Goal: Task Accomplishment & Management: Manage account settings

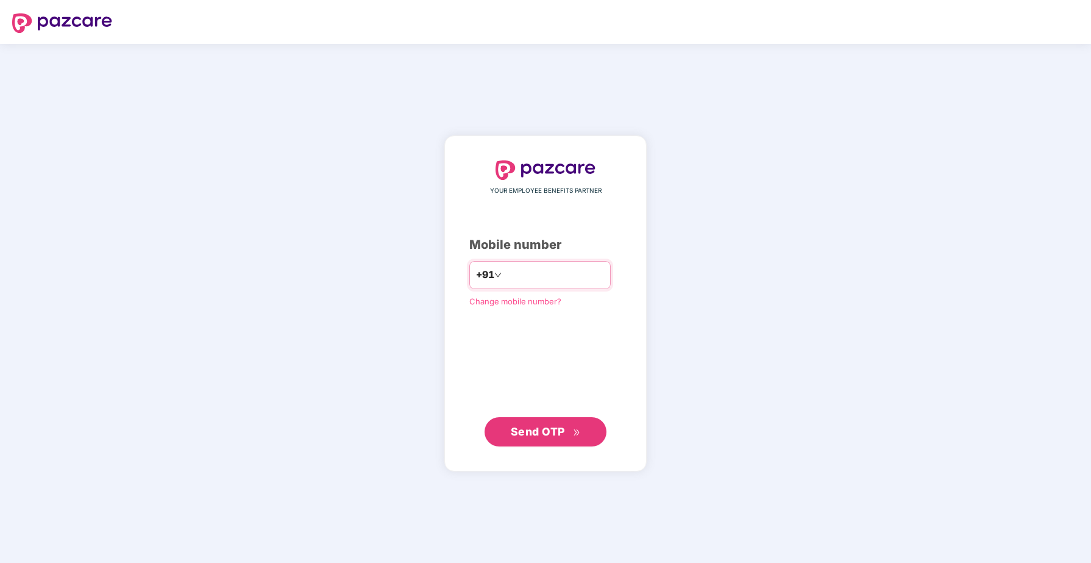
click at [518, 270] on input "number" at bounding box center [554, 275] width 100 height 20
type input "**********"
click at [555, 446] on button "Send OTP" at bounding box center [546, 431] width 122 height 29
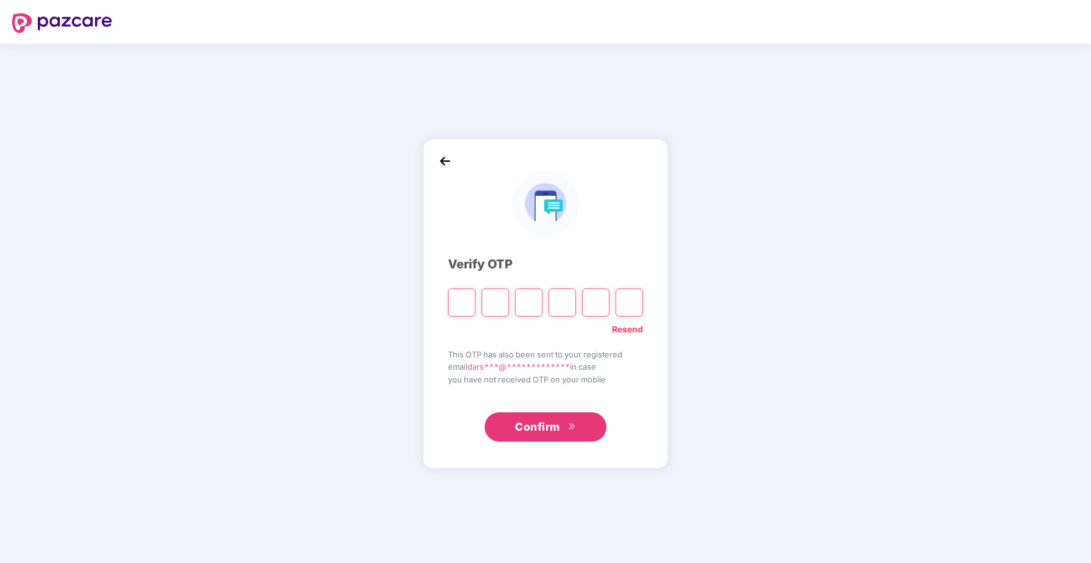
type input "*"
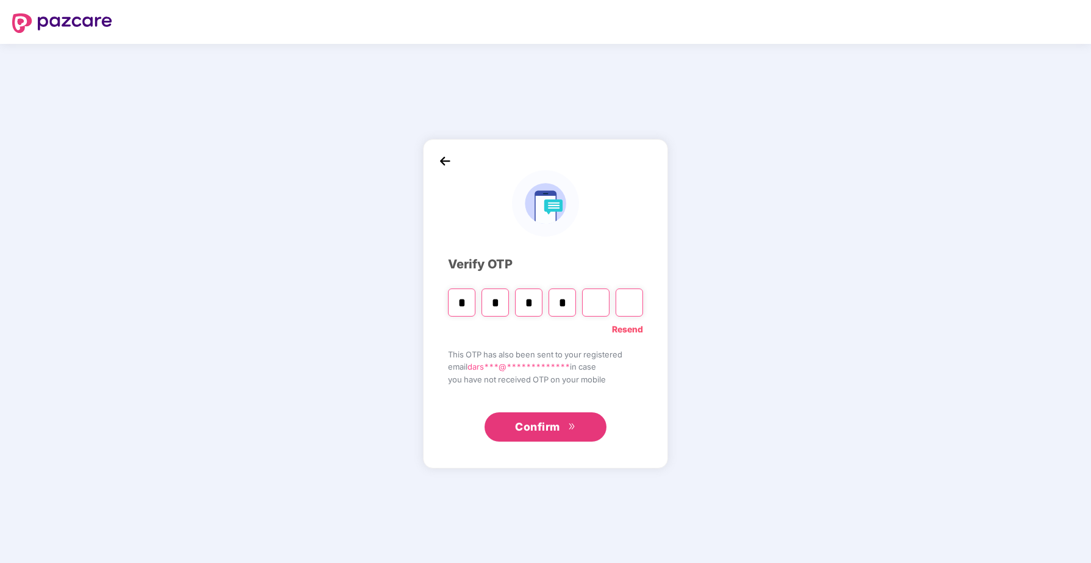
type input "*"
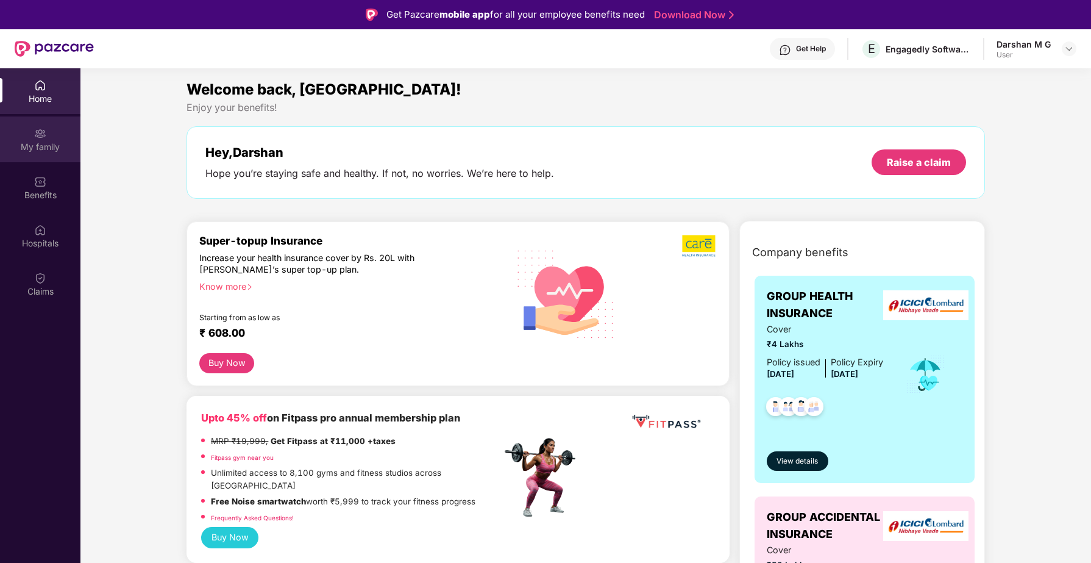
click at [46, 146] on div "My family" at bounding box center [40, 147] width 80 height 12
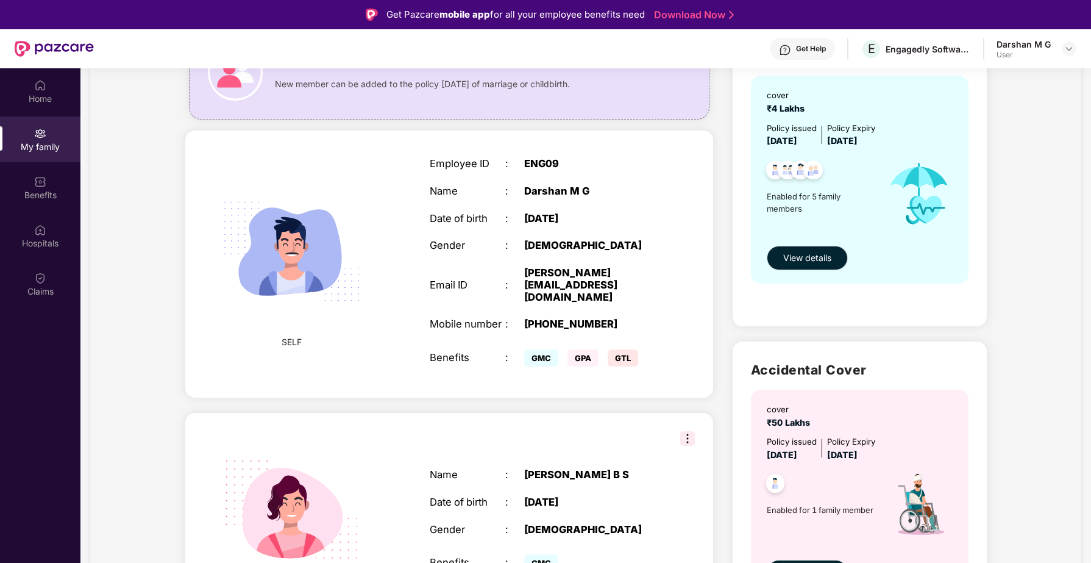
scroll to position [201, 0]
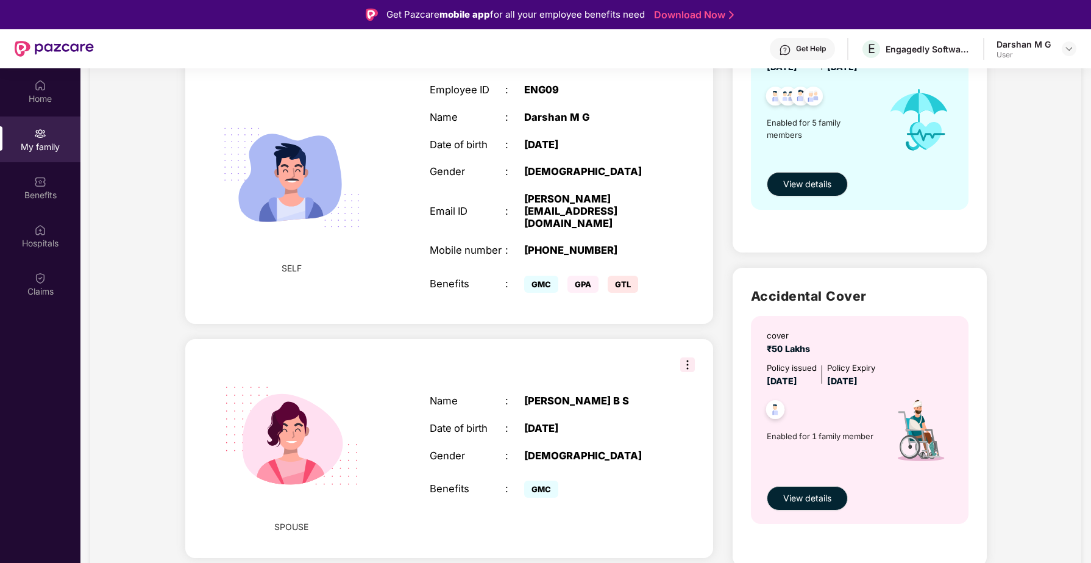
click at [687, 357] on img at bounding box center [687, 364] width 15 height 15
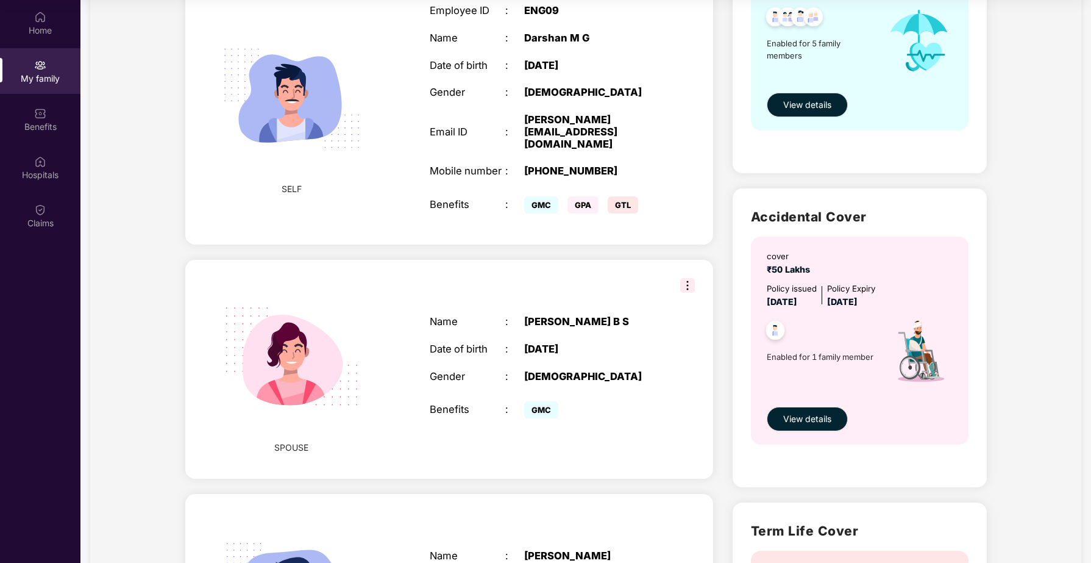
scroll to position [0, 0]
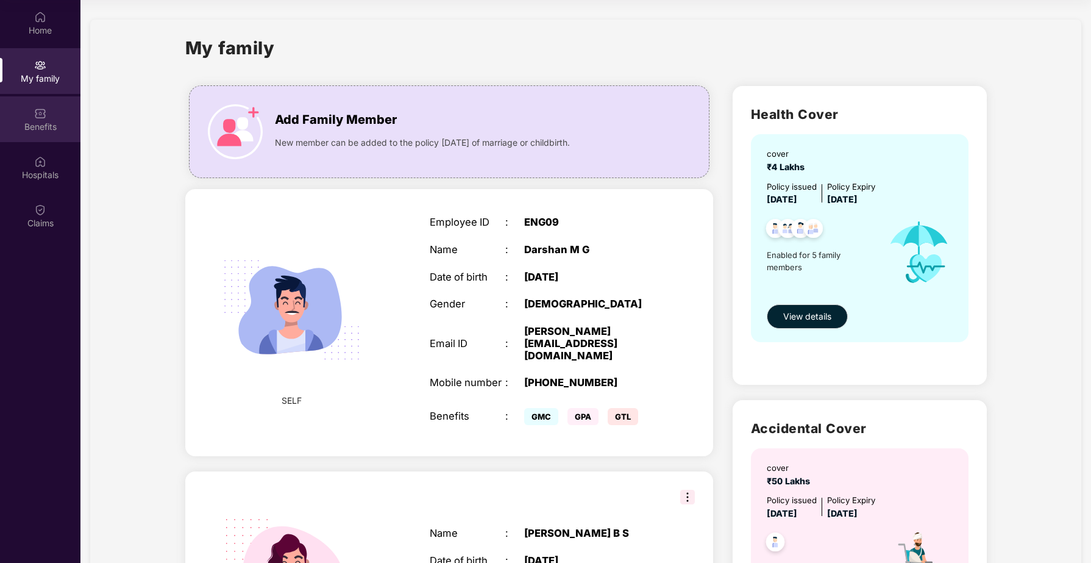
click at [32, 127] on div "Benefits" at bounding box center [40, 127] width 80 height 12
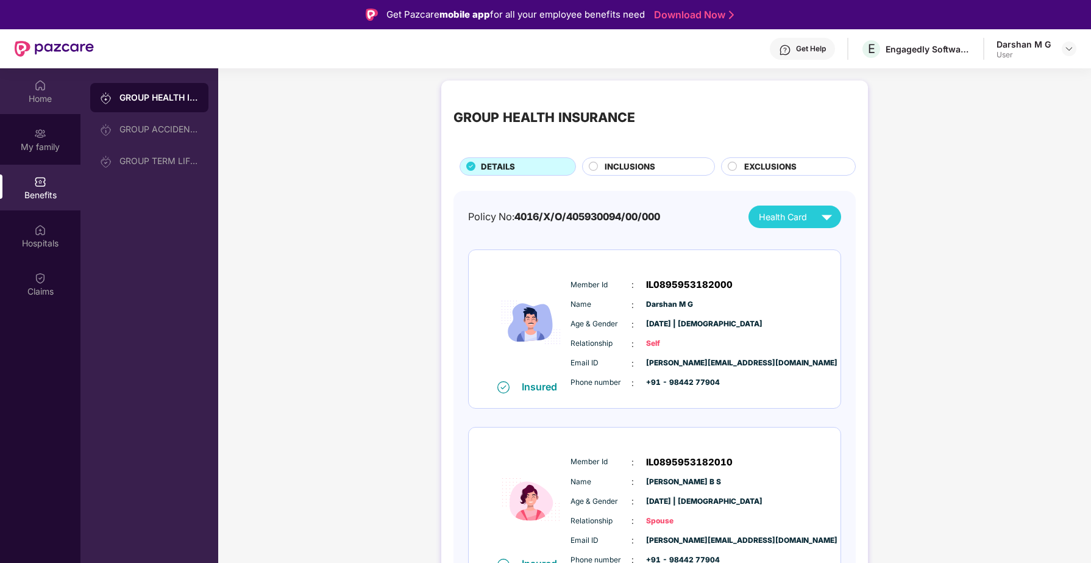
click at [40, 102] on div "Home" at bounding box center [40, 99] width 80 height 12
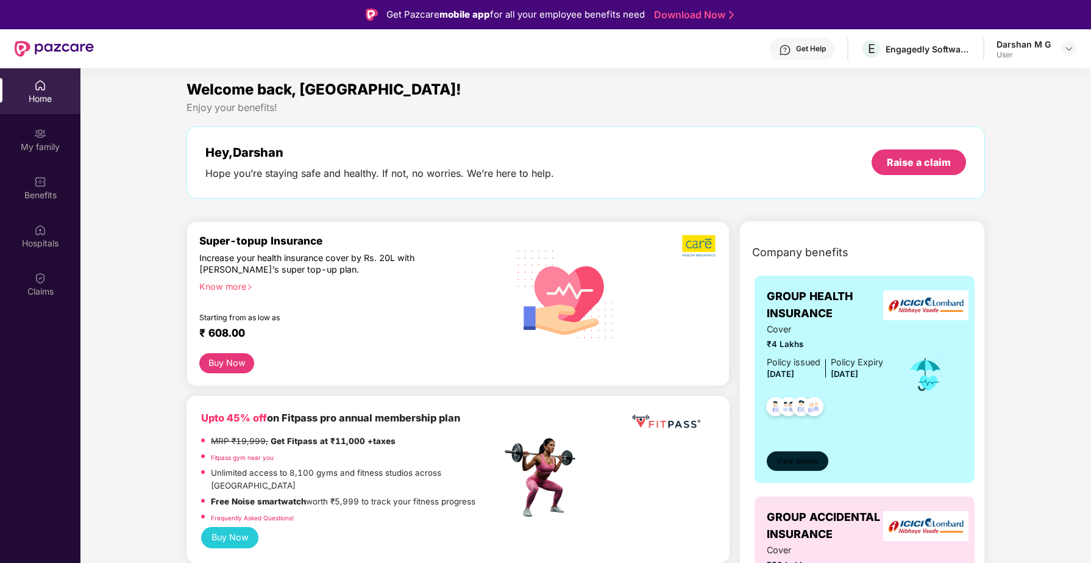
click at [803, 455] on button "View details" at bounding box center [798, 461] width 62 height 20
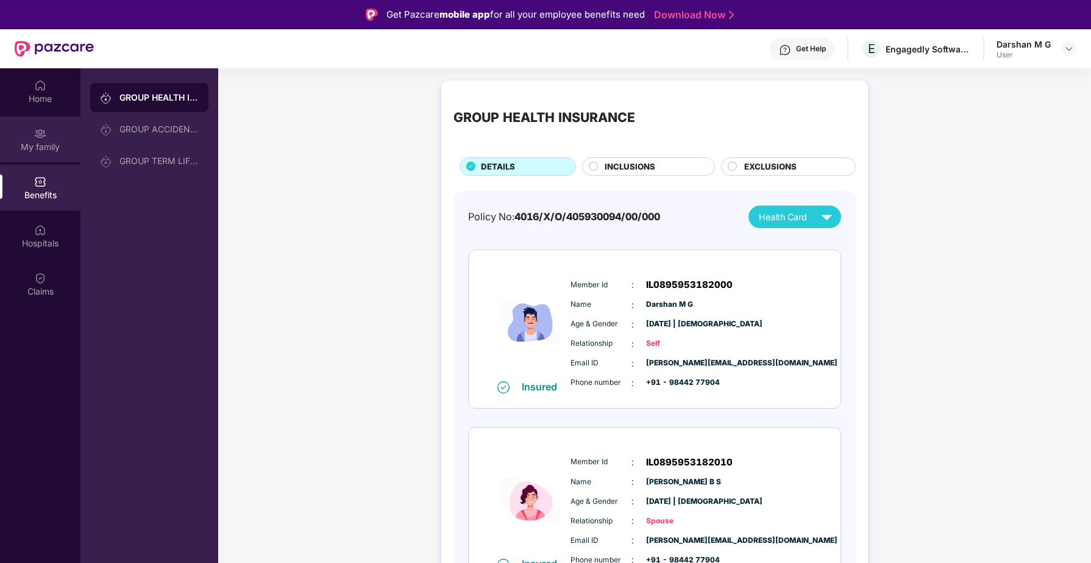
click at [38, 151] on div "My family" at bounding box center [40, 147] width 80 height 12
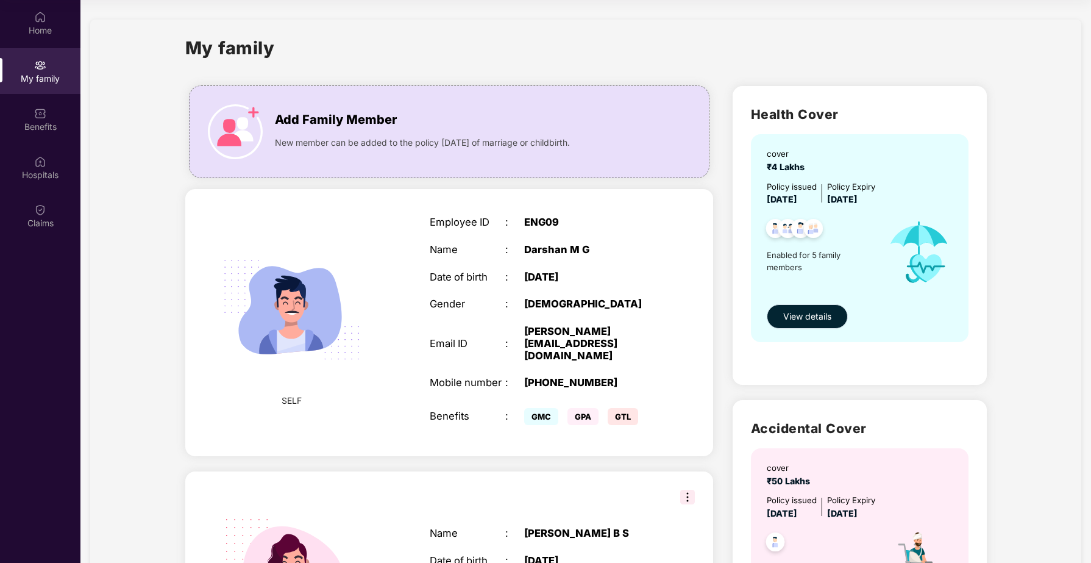
click at [801, 312] on span "View details" at bounding box center [807, 316] width 48 height 13
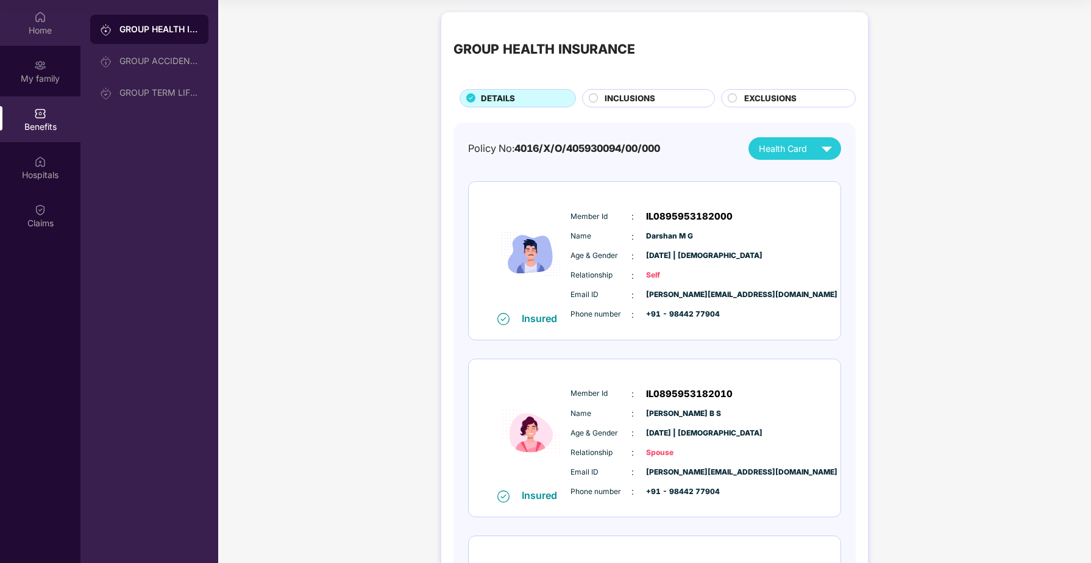
click at [42, 32] on div "Home" at bounding box center [40, 30] width 80 height 12
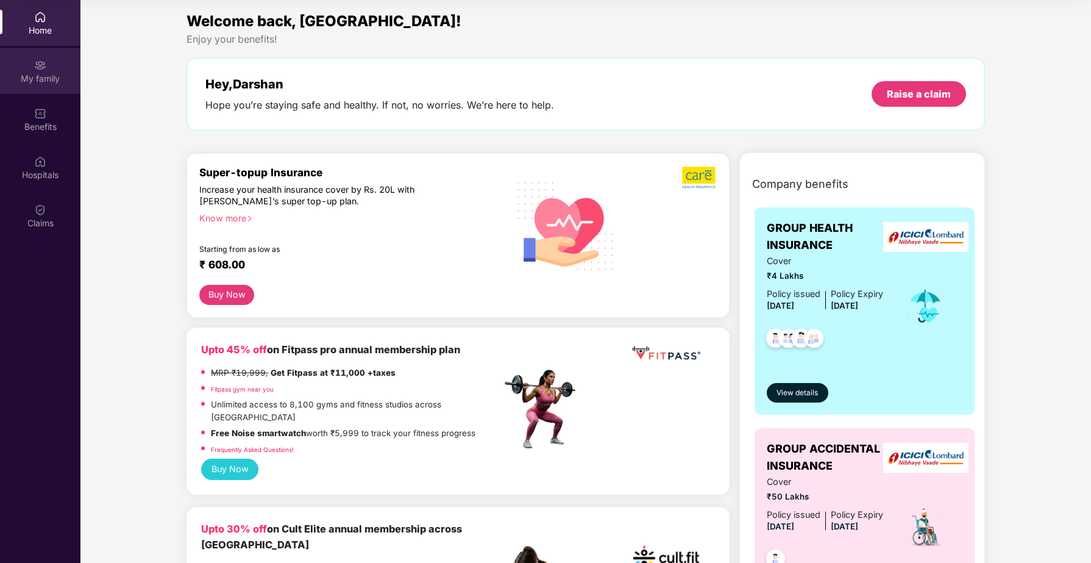
click at [32, 76] on div "My family" at bounding box center [40, 79] width 80 height 12
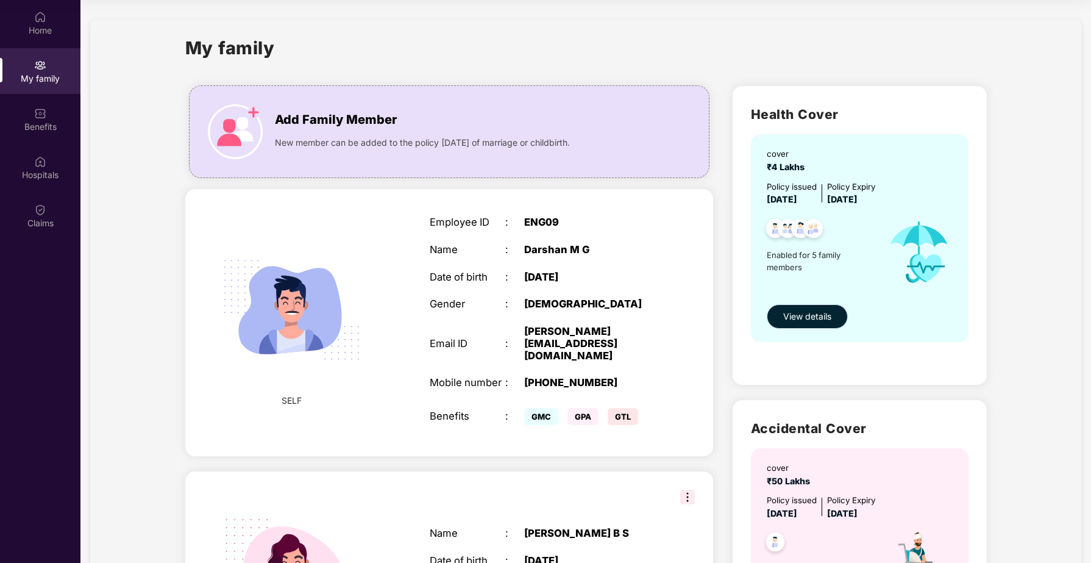
click at [820, 319] on span "View details" at bounding box center [807, 316] width 48 height 13
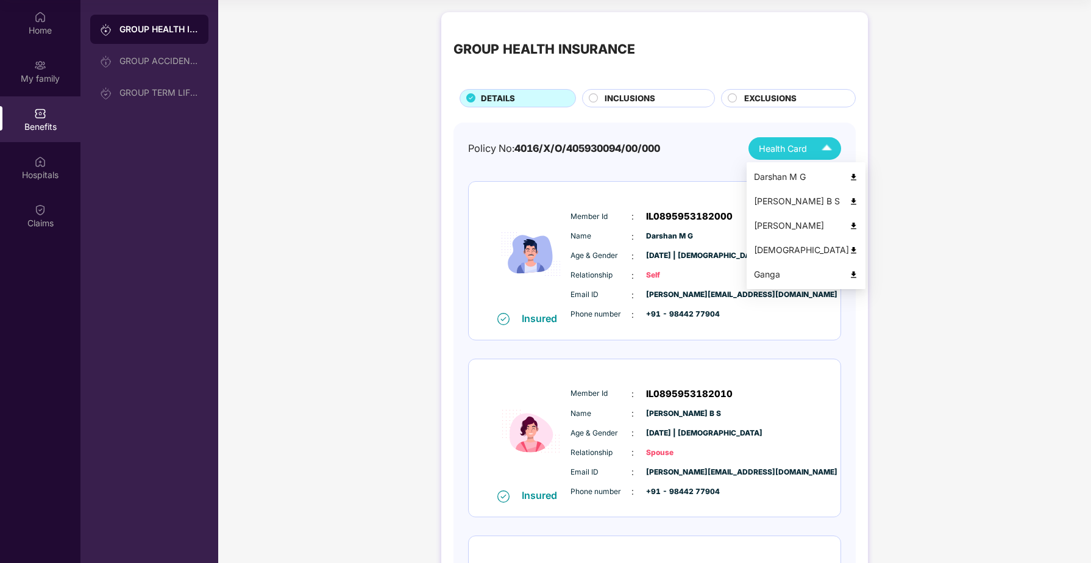
click at [805, 147] on span "Health Card" at bounding box center [783, 148] width 48 height 13
click at [793, 179] on div "Darshan M G" at bounding box center [806, 176] width 104 height 13
click at [797, 155] on span "Health Card" at bounding box center [783, 148] width 48 height 13
click at [800, 205] on div "[PERSON_NAME] B S" at bounding box center [806, 200] width 104 height 13
click at [797, 153] on span "Health Card" at bounding box center [783, 148] width 48 height 13
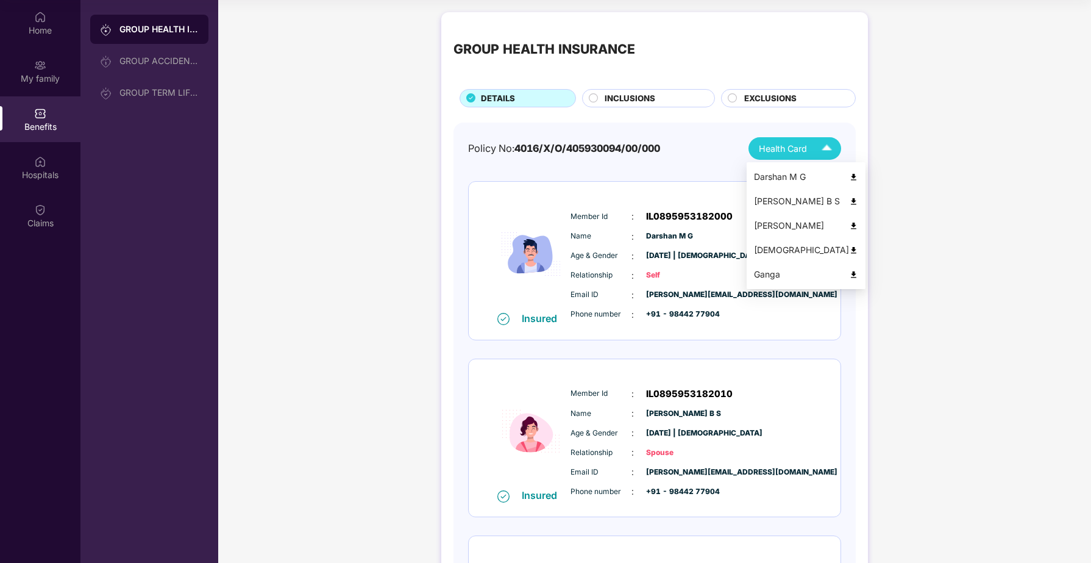
click at [794, 229] on div "[PERSON_NAME]" at bounding box center [806, 225] width 104 height 13
click at [776, 153] on span "Health Card" at bounding box center [783, 148] width 48 height 13
click at [783, 254] on div "[DEMOGRAPHIC_DATA]" at bounding box center [806, 249] width 104 height 13
click at [803, 154] on span "Health Card" at bounding box center [783, 148] width 48 height 13
click at [795, 272] on div "Ganga" at bounding box center [806, 274] width 104 height 13
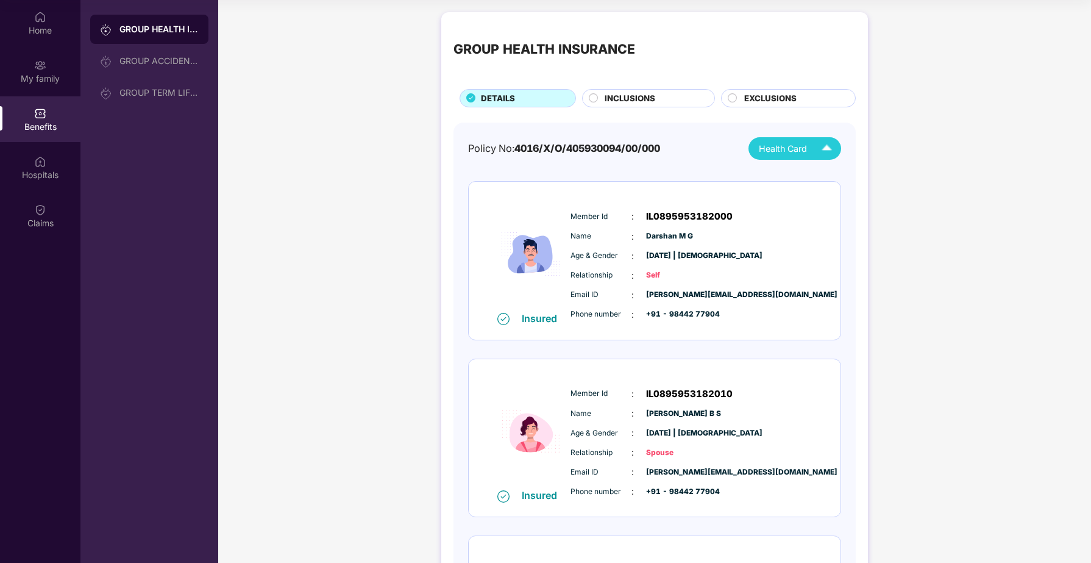
click at [631, 103] on span "INCLUSIONS" at bounding box center [630, 98] width 51 height 13
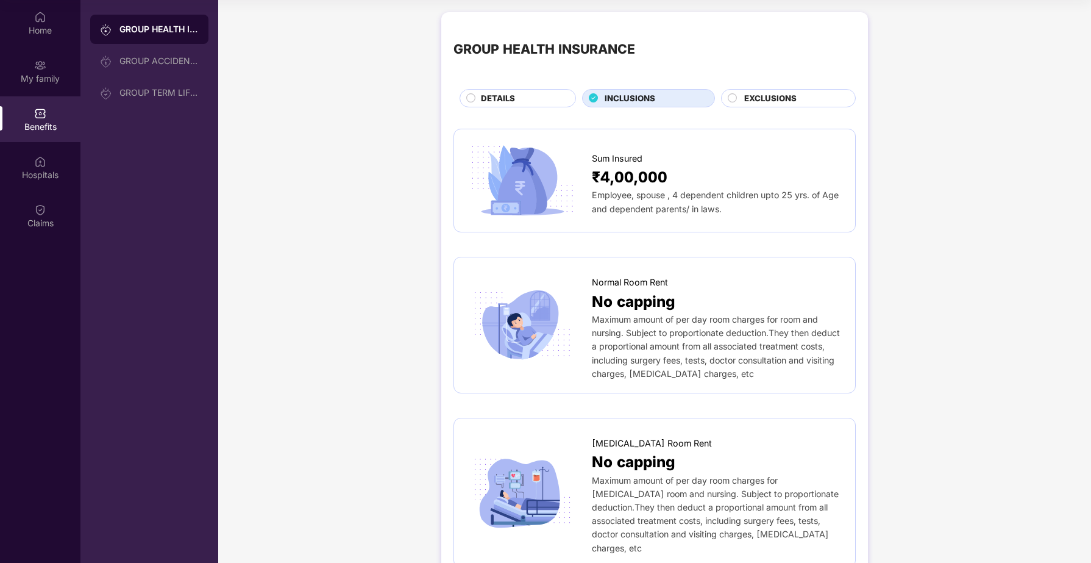
click at [510, 98] on span "DETAILS" at bounding box center [498, 98] width 34 height 13
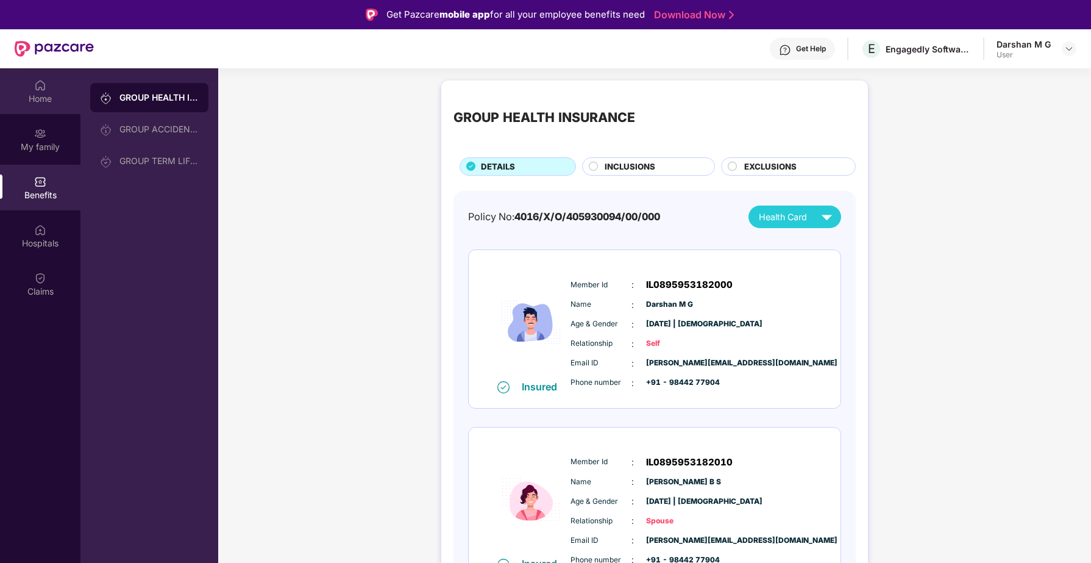
click at [49, 93] on div "Home" at bounding box center [40, 99] width 80 height 12
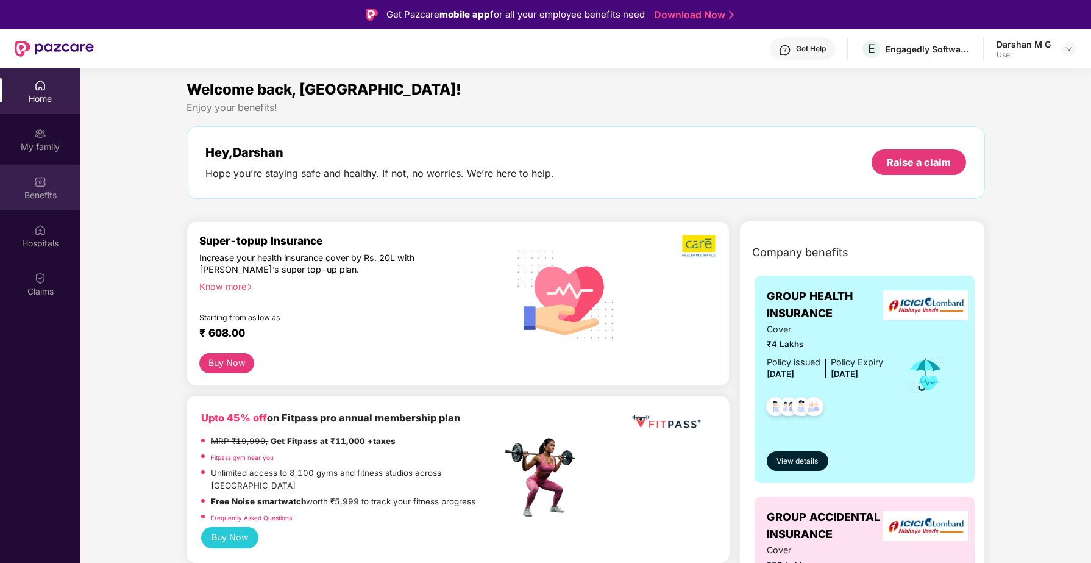
click at [45, 189] on div "Benefits" at bounding box center [40, 195] width 80 height 12
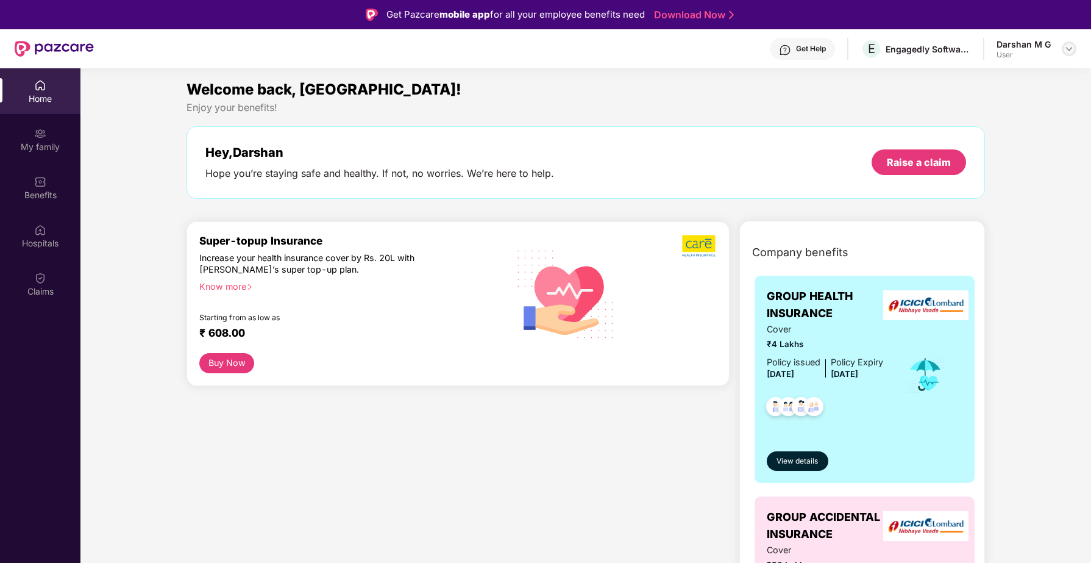
click at [1070, 54] on div at bounding box center [1069, 48] width 15 height 15
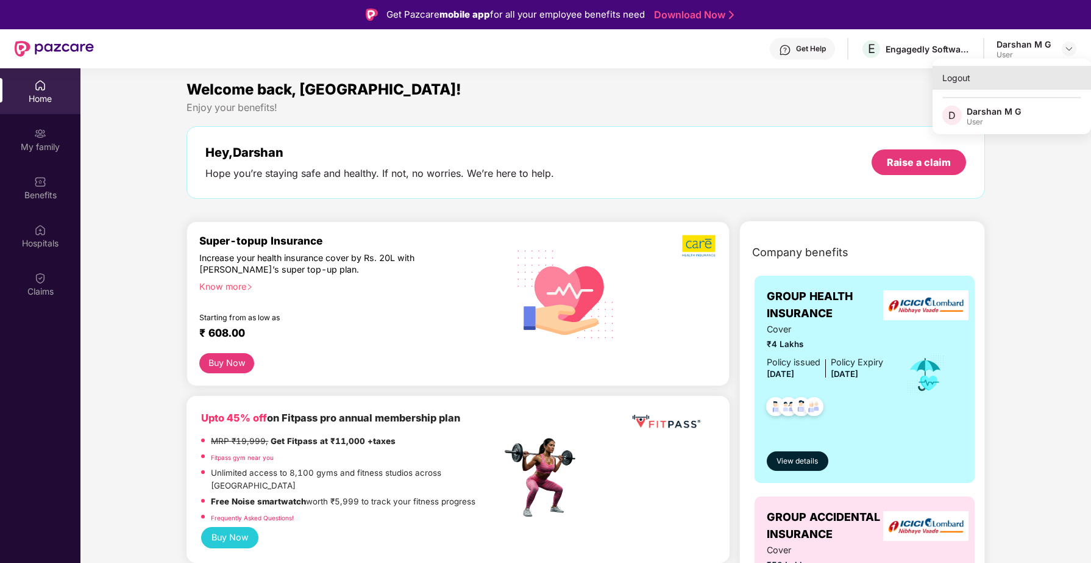
click at [969, 87] on div "Logout" at bounding box center [1011, 78] width 158 height 24
